Goal: Information Seeking & Learning: Learn about a topic

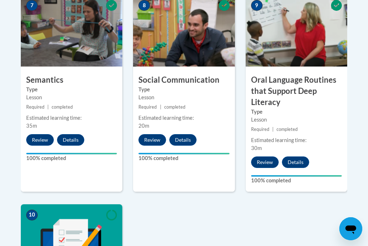
scroll to position [730, 0]
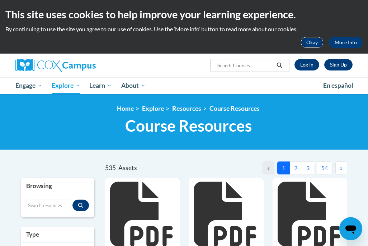
click at [309, 41] on button "Okay" at bounding box center [312, 42] width 23 height 11
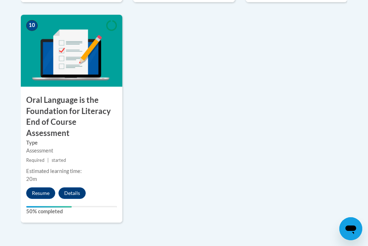
scroll to position [850, 0]
